Goal: Information Seeking & Learning: Learn about a topic

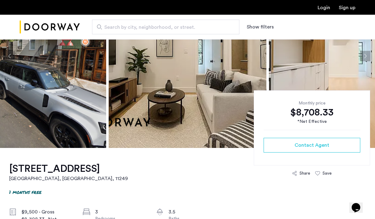
scroll to position [78, 0]
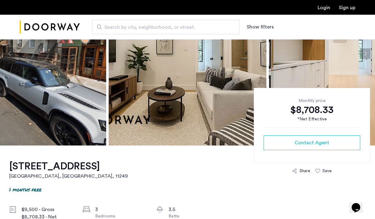
click at [182, 100] on img at bounding box center [188, 54] width 158 height 184
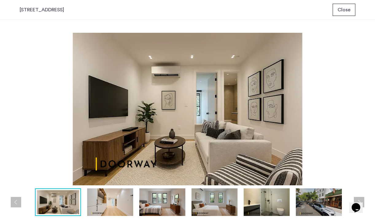
scroll to position [0, 0]
click at [344, 10] on span "Close" at bounding box center [343, 9] width 13 height 7
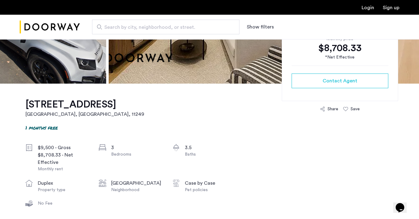
scroll to position [142, 0]
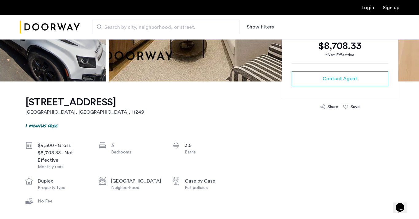
click at [35, 127] on p "1 months free" at bounding box center [41, 125] width 32 height 7
drag, startPoint x: 23, startPoint y: 127, endPoint x: 67, endPoint y: 129, distance: 43.9
click at [67, 129] on div "1 months free" at bounding box center [130, 126] width 211 height 8
click at [26, 126] on p "1 months free" at bounding box center [41, 125] width 32 height 7
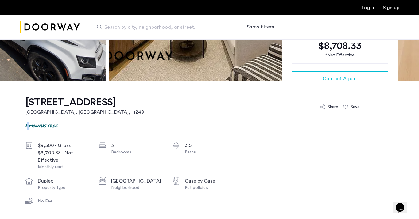
click at [26, 126] on p "1 months free" at bounding box center [41, 125] width 32 height 7
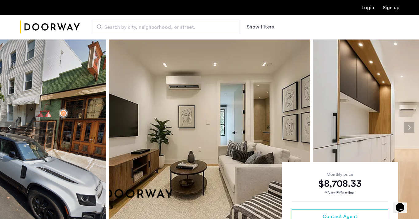
scroll to position [0, 0]
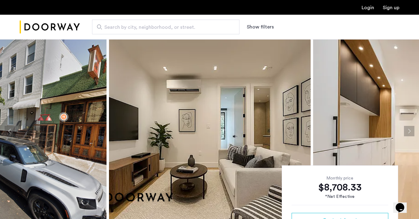
click at [174, 127] on img at bounding box center [210, 131] width 202 height 184
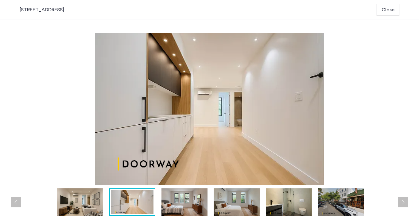
click at [375, 8] on span "Close" at bounding box center [387, 9] width 13 height 7
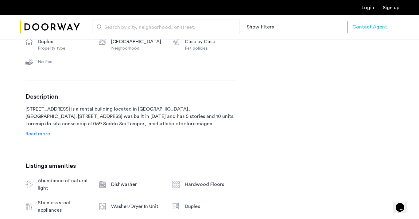
scroll to position [282, 0]
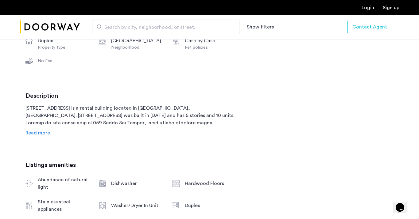
click at [41, 140] on div "[STREET_ADDRESS] 1 months free $9,500 - Gross $8,708.33 - Net Effective Monthly…" at bounding box center [130, 131] width 211 height 381
click at [41, 136] on link "Read more" at bounding box center [37, 132] width 25 height 7
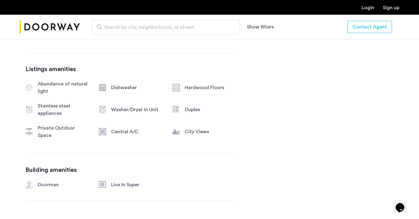
scroll to position [5, 0]
